Goal: Information Seeking & Learning: Learn about a topic

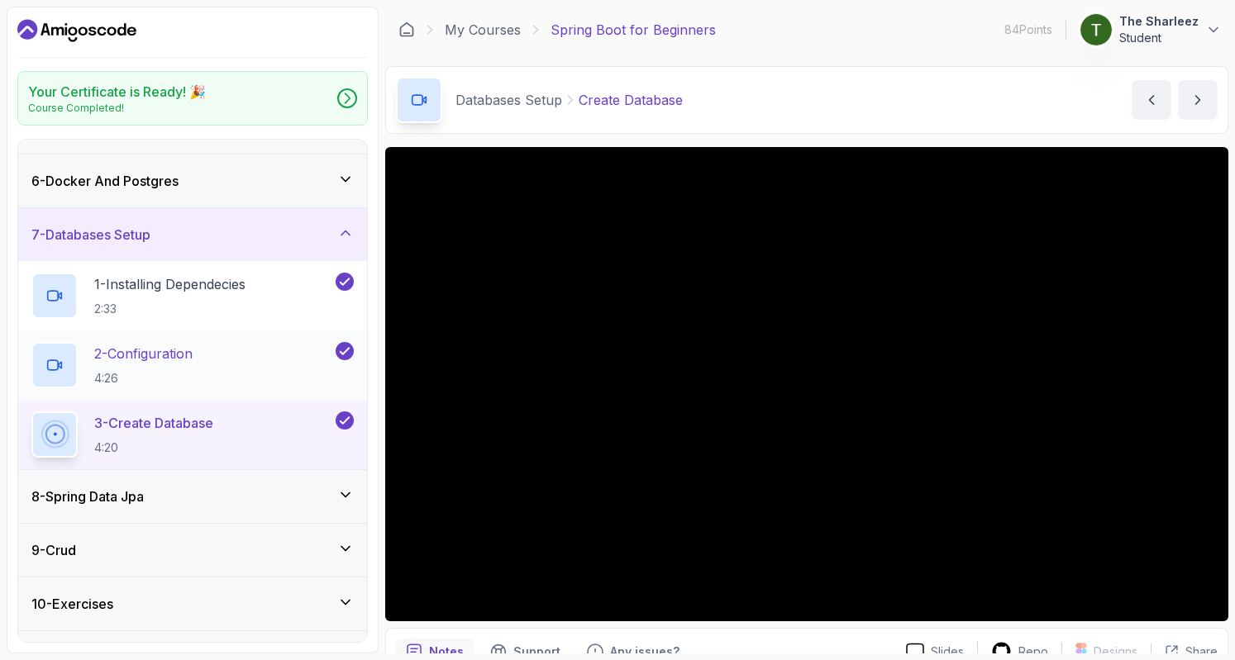
scroll to position [260, 0]
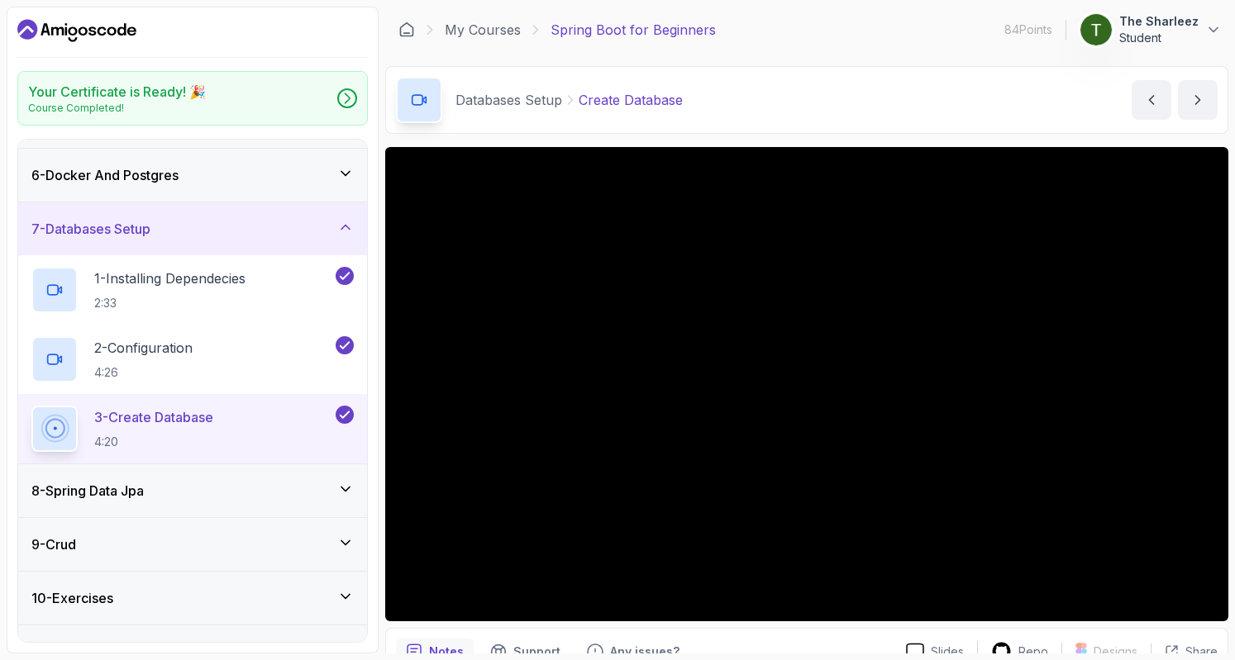
click at [181, 498] on div "8 - Spring Data Jpa" at bounding box center [192, 491] width 349 height 53
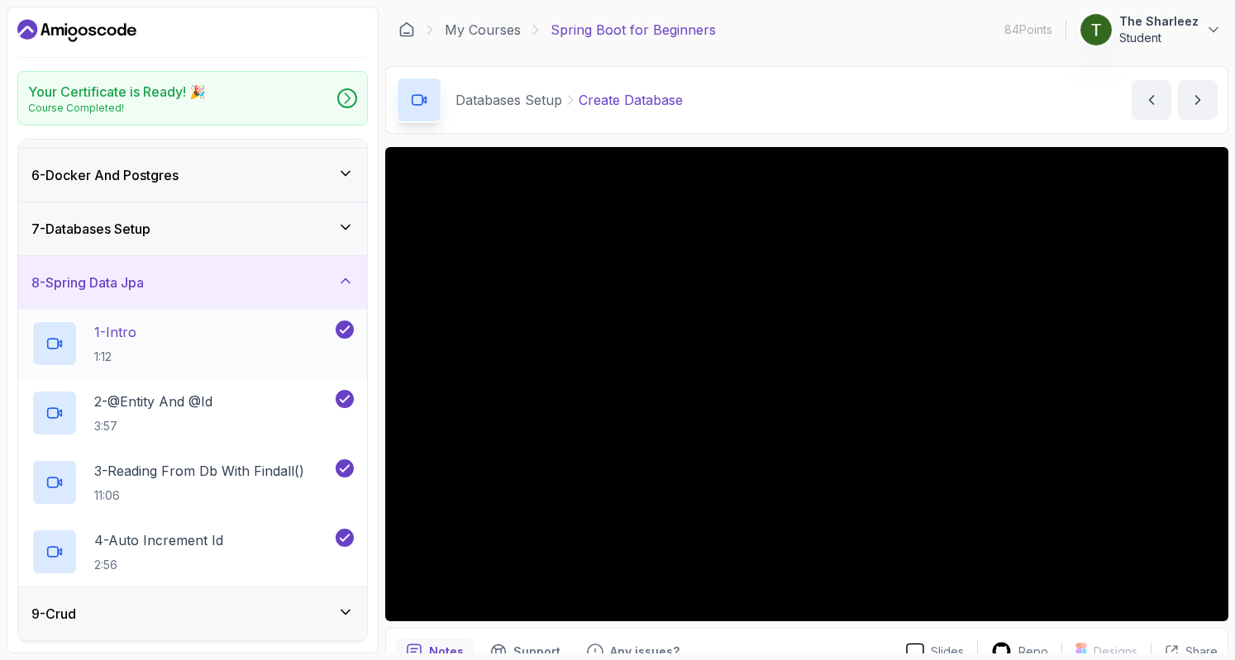
click at [136, 323] on p "1 - Intro" at bounding box center [115, 332] width 42 height 20
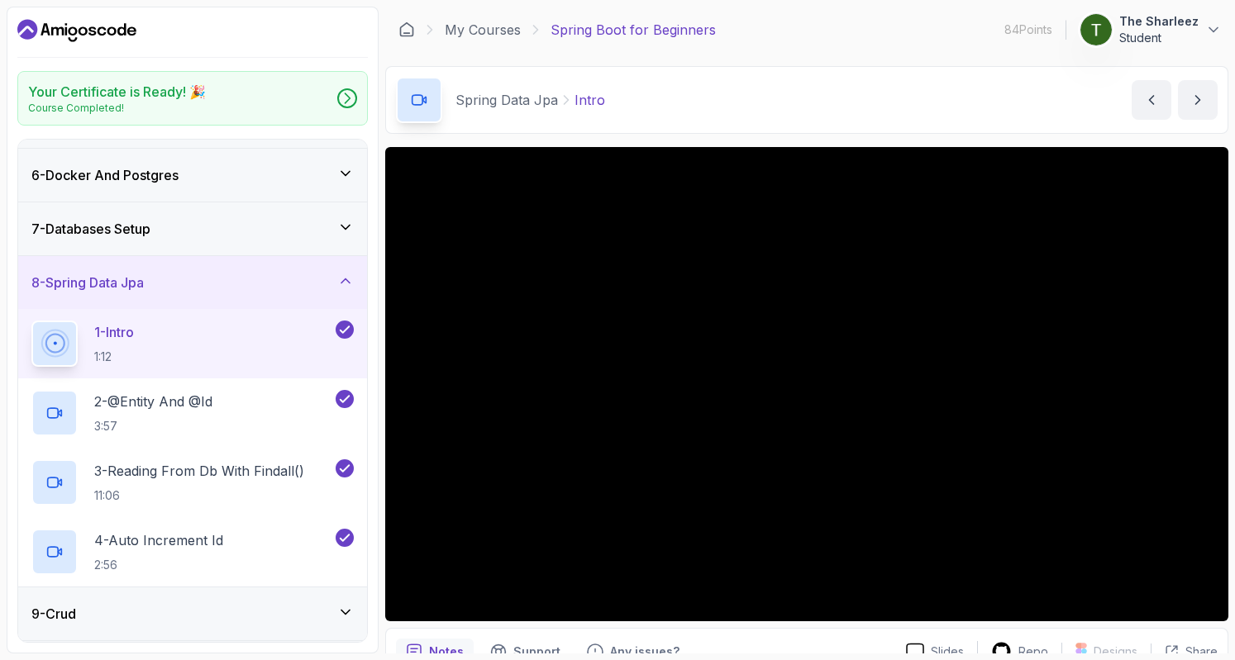
scroll to position [413, 0]
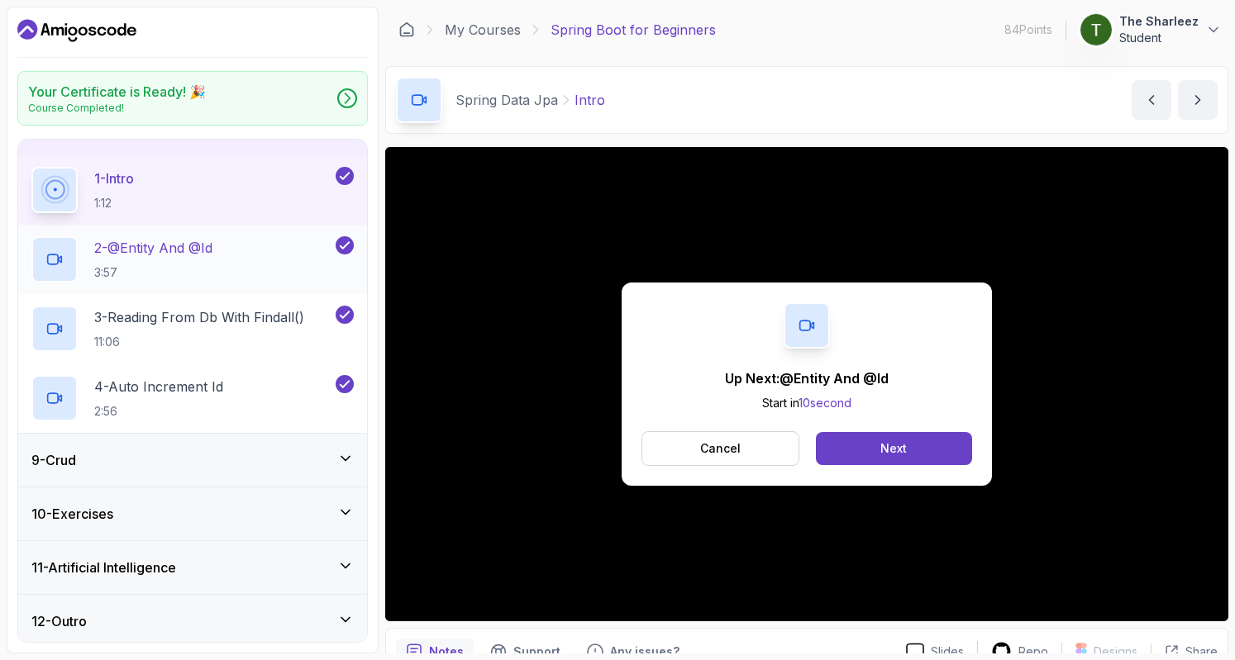
click at [198, 259] on h2 "2 - @Entity And @Id 3:57" at bounding box center [153, 259] width 118 height 43
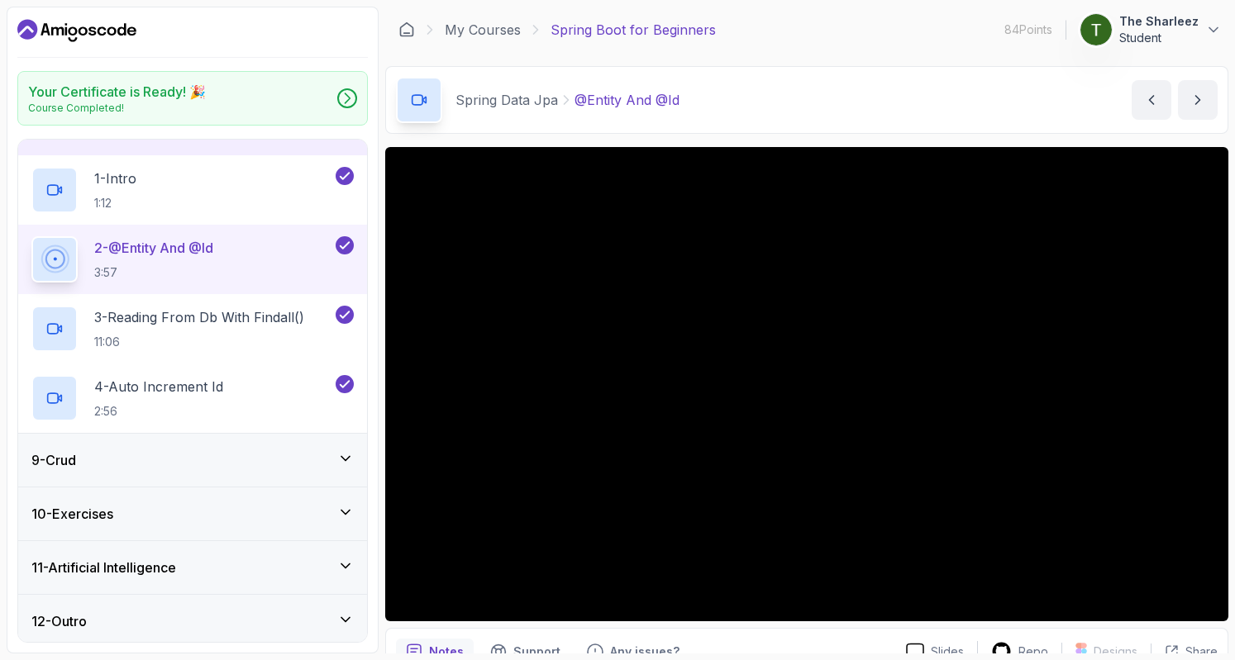
click at [172, 464] on div "9 - Crud" at bounding box center [192, 460] width 322 height 20
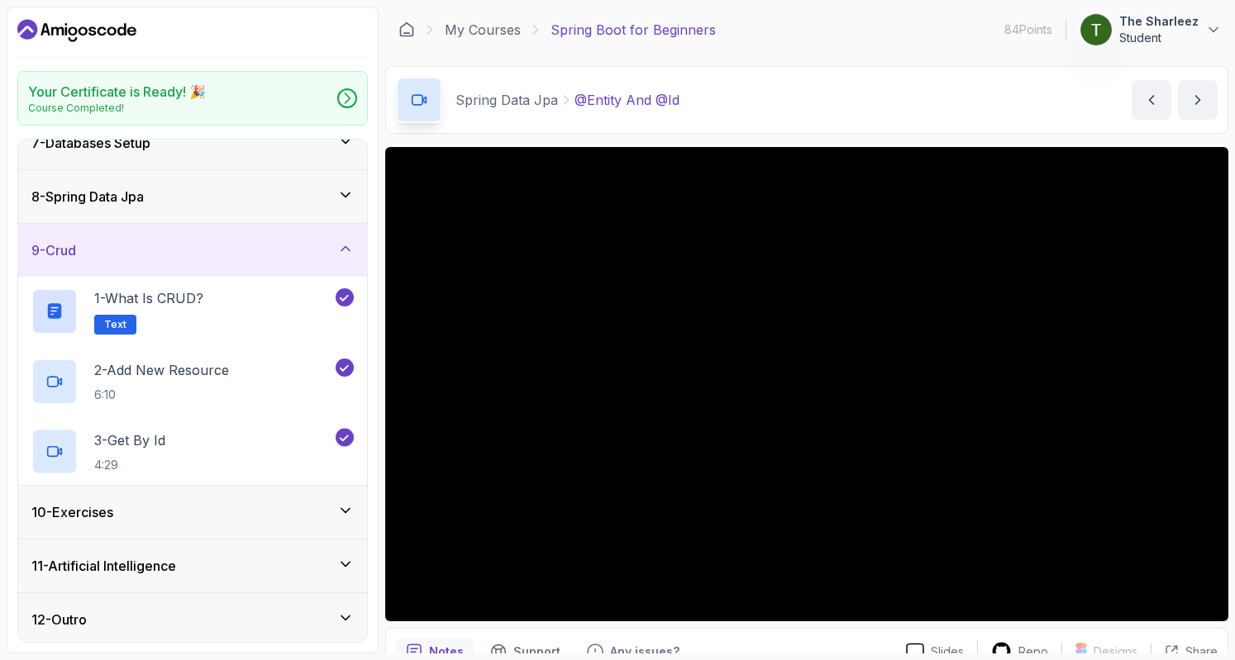
scroll to position [344, 0]
click at [293, 233] on div "9 - Crud" at bounding box center [192, 252] width 349 height 53
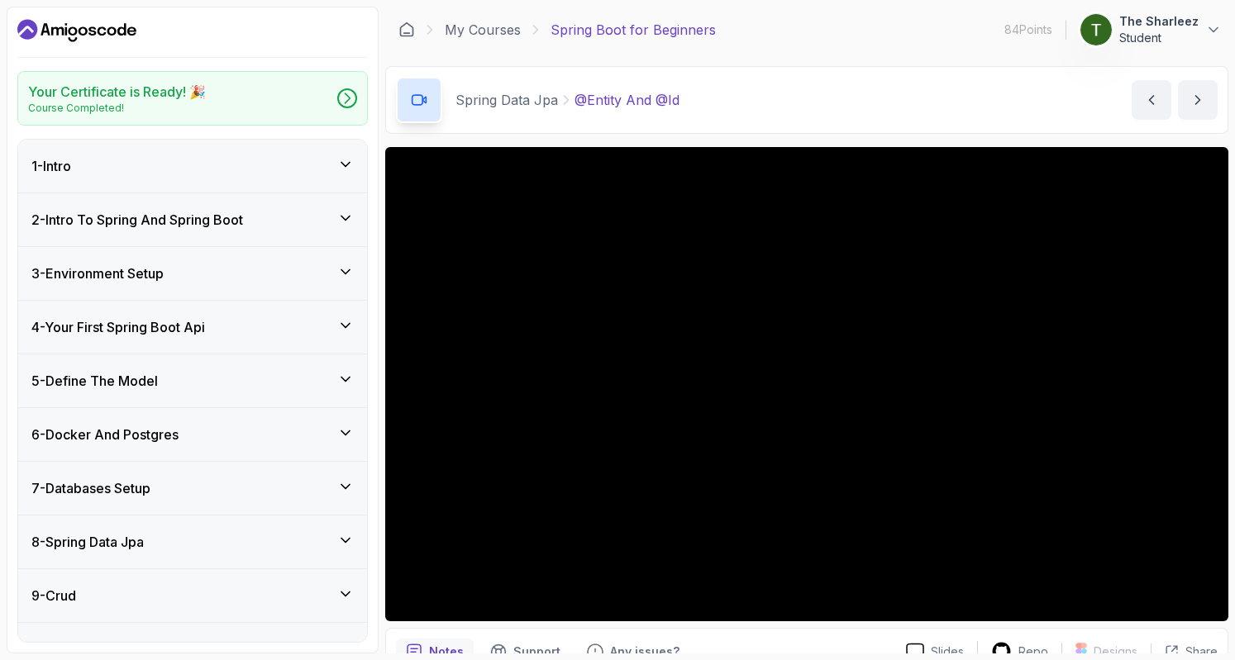
scroll to position [136, 0]
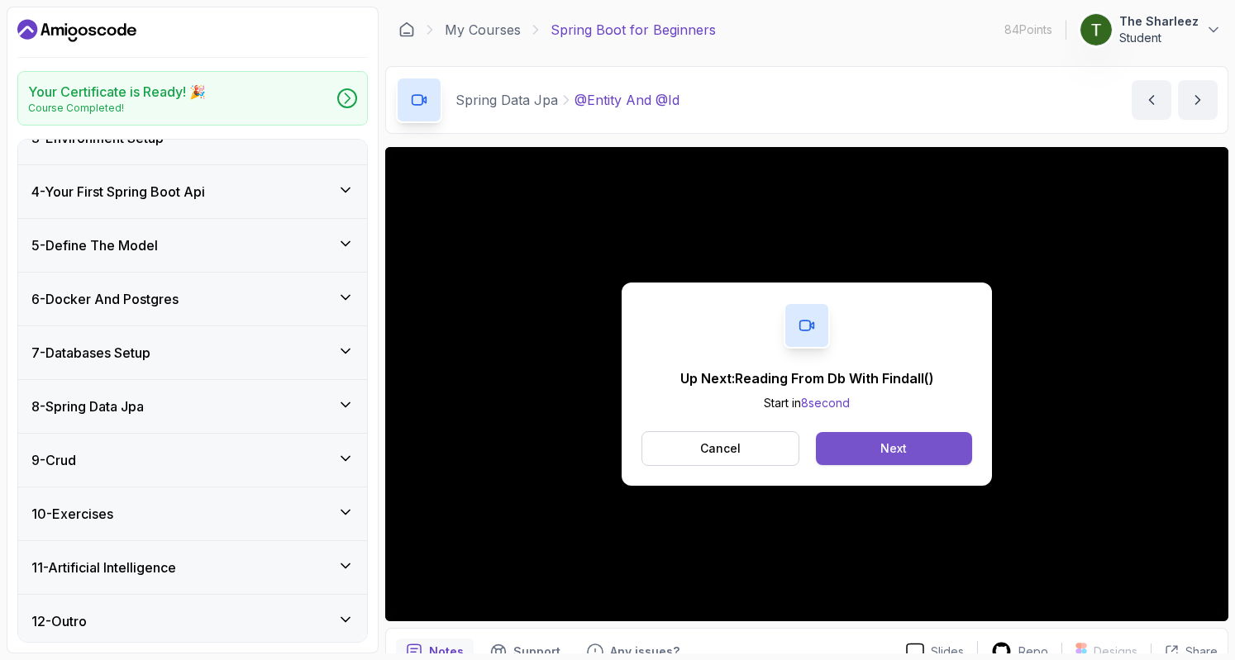
click at [946, 442] on button "Next" at bounding box center [894, 448] width 156 height 33
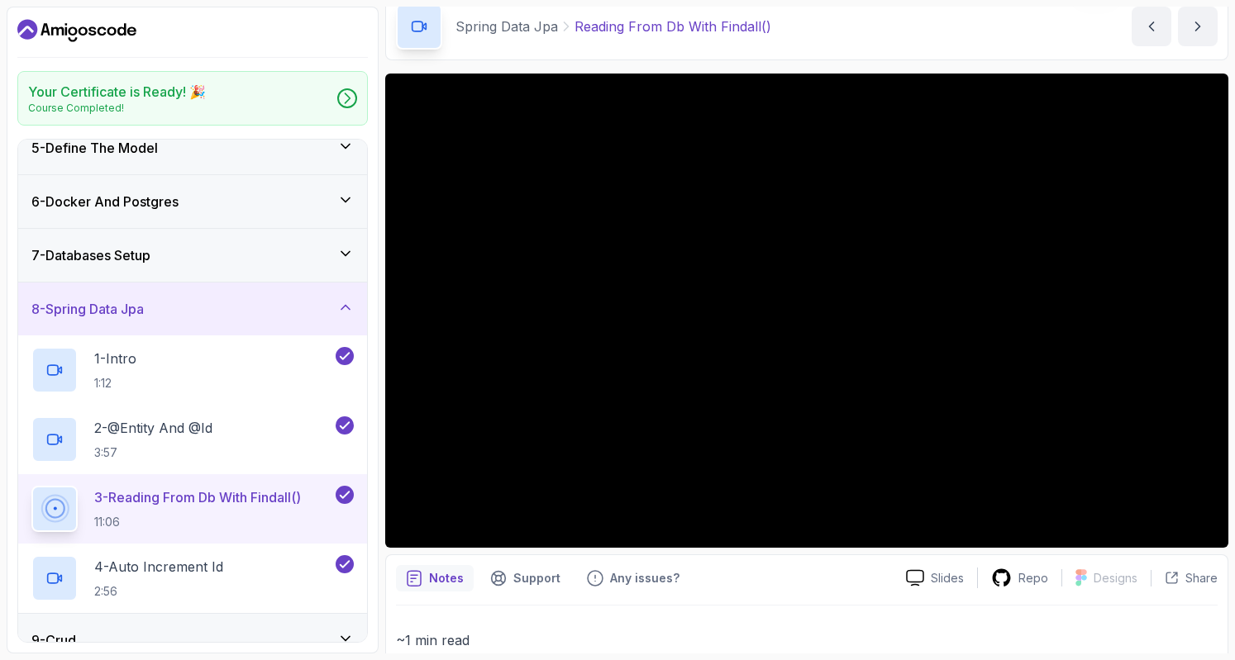
scroll to position [365, 0]
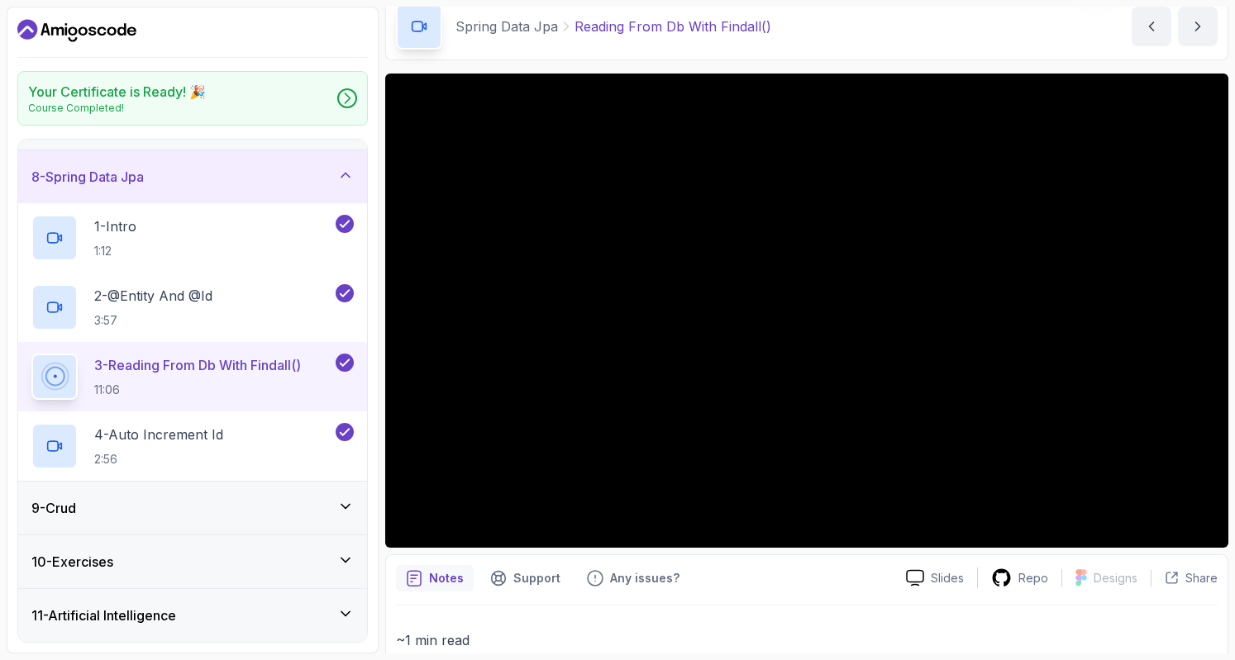
click at [193, 498] on div "9 - Crud" at bounding box center [192, 508] width 322 height 20
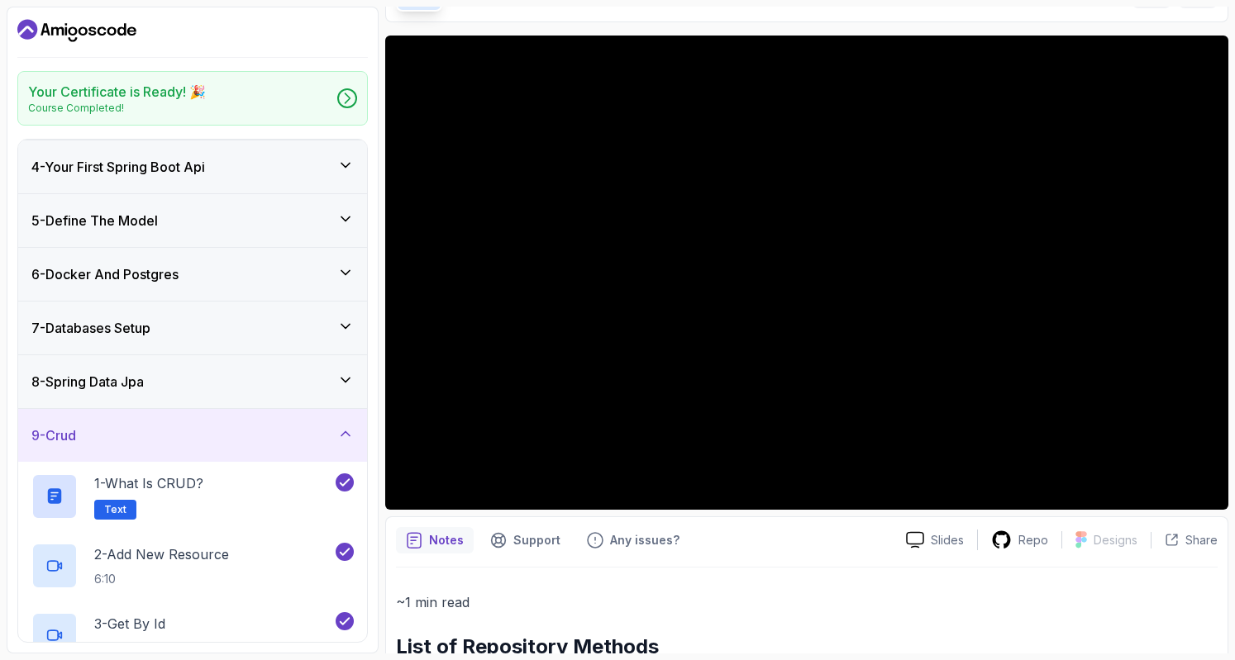
scroll to position [0, 0]
